Goal: Information Seeking & Learning: Learn about a topic

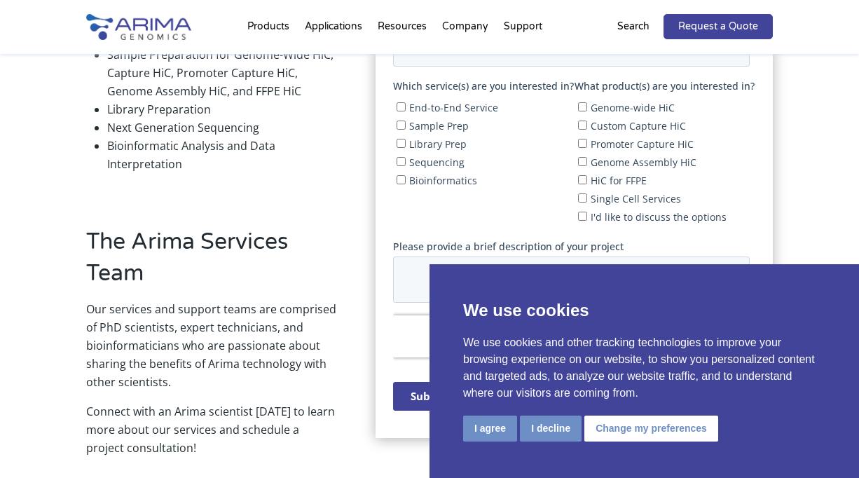
scroll to position [619, 0]
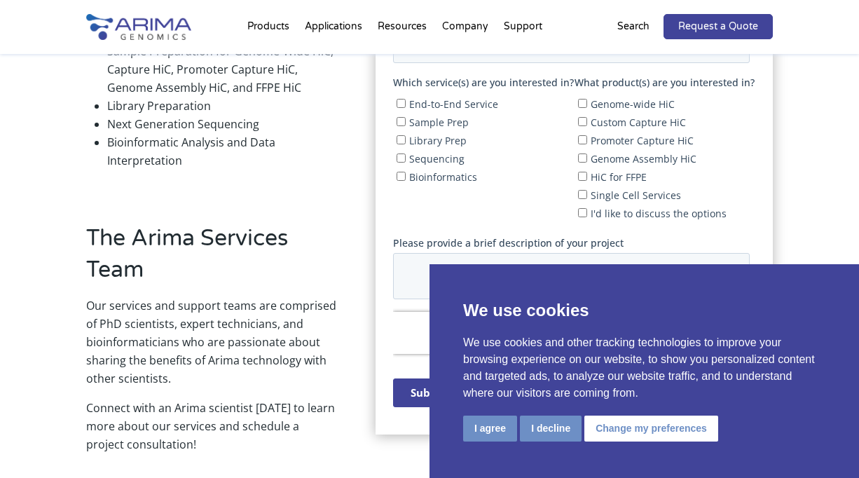
click at [27, 277] on div "Our Services If you’d like to take advantage of the expertise of Arima scientis…" at bounding box center [429, 182] width 859 height 808
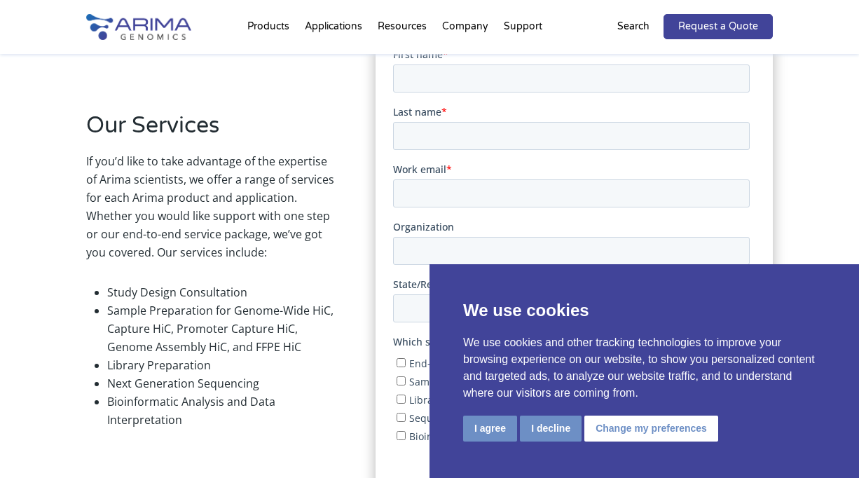
scroll to position [357, 0]
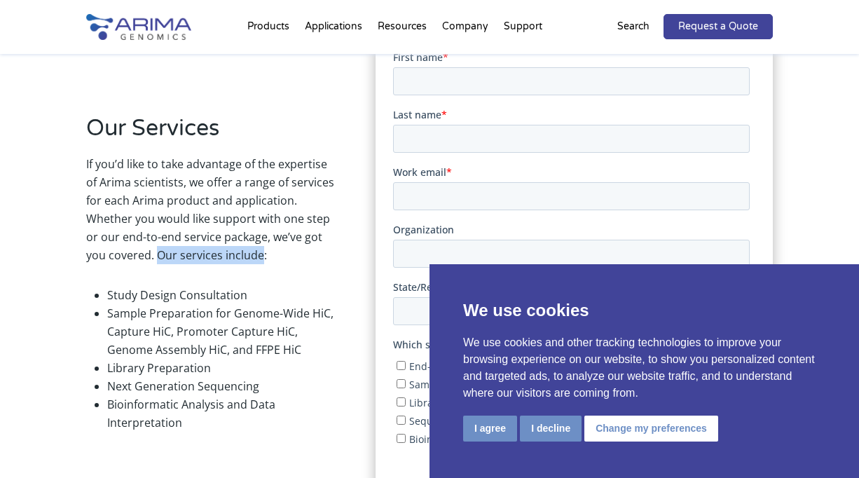
drag, startPoint x: 158, startPoint y: 257, endPoint x: 260, endPoint y: 249, distance: 102.6
click at [260, 249] on p "If you’d like to take advantage of the expertise of Arima scientists, we offer …" at bounding box center [212, 215] width 252 height 121
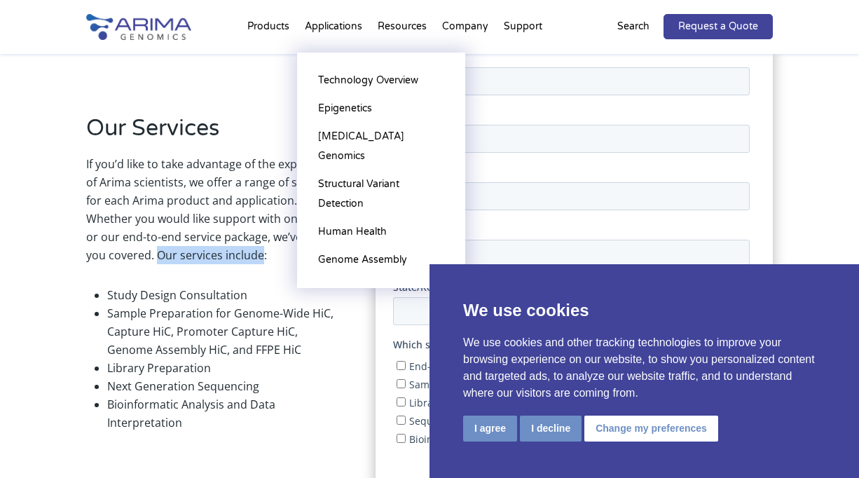
copy p "Our services include"
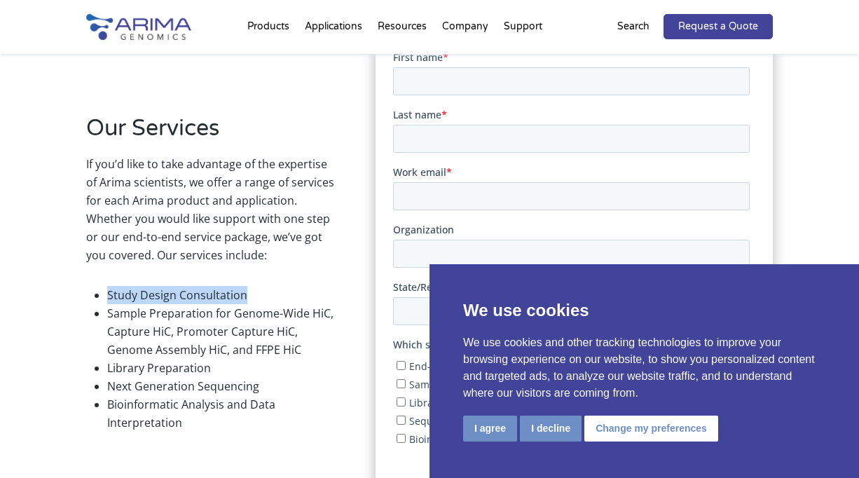
drag, startPoint x: 270, startPoint y: 294, endPoint x: 107, endPoint y: 289, distance: 162.7
click at [107, 289] on li "Study Design Consultation" at bounding box center [222, 295] width 231 height 18
copy li "Study Design Consultation"
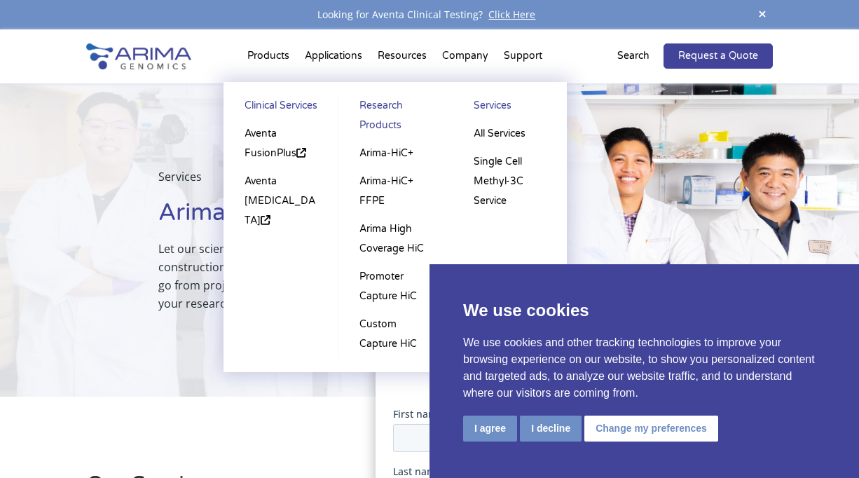
click at [107, 69] on img at bounding box center [138, 56] width 105 height 26
